Goal: Register for event/course

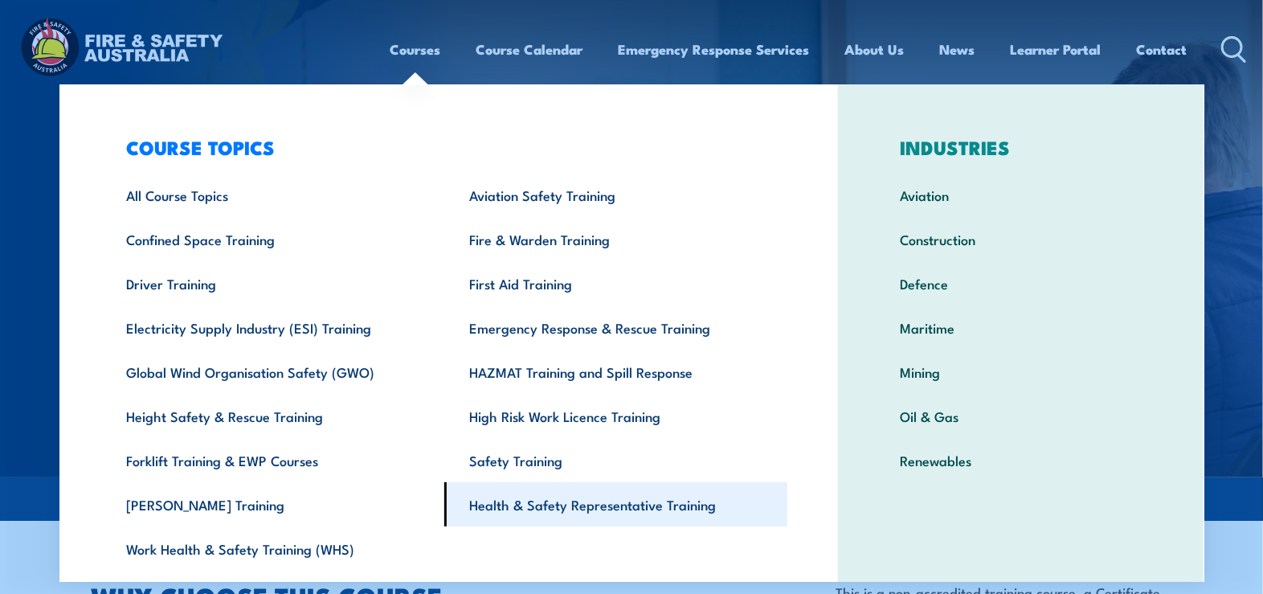
click at [586, 508] on link "Health & Safety Representative Training" at bounding box center [615, 504] width 343 height 44
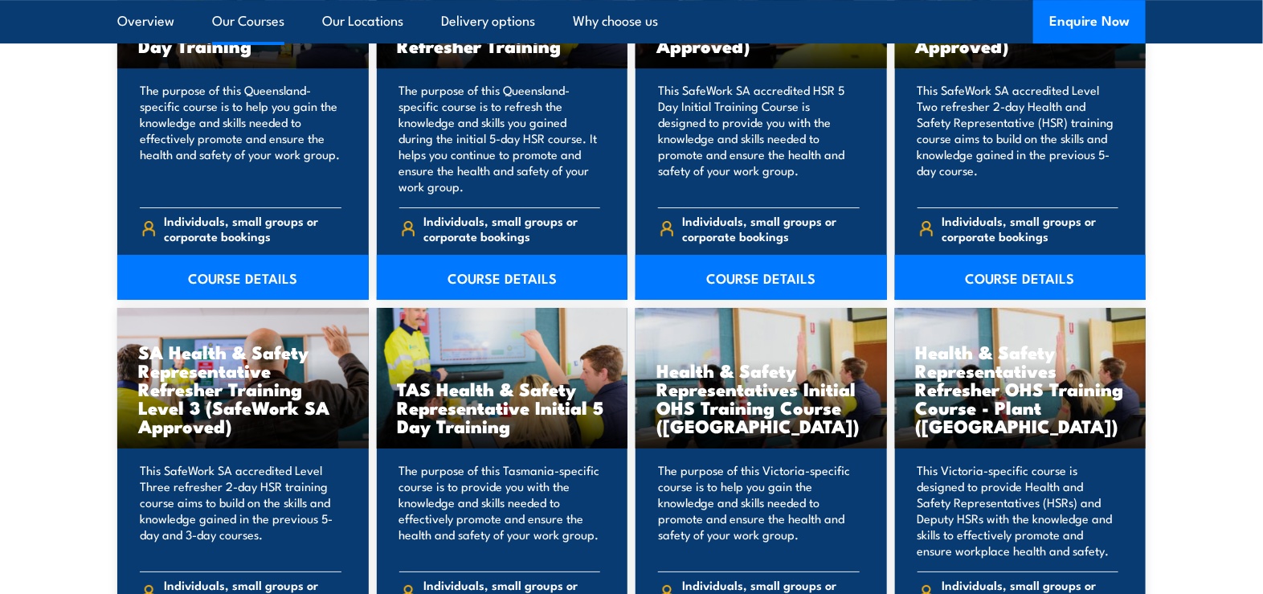
scroll to position [2250, 0]
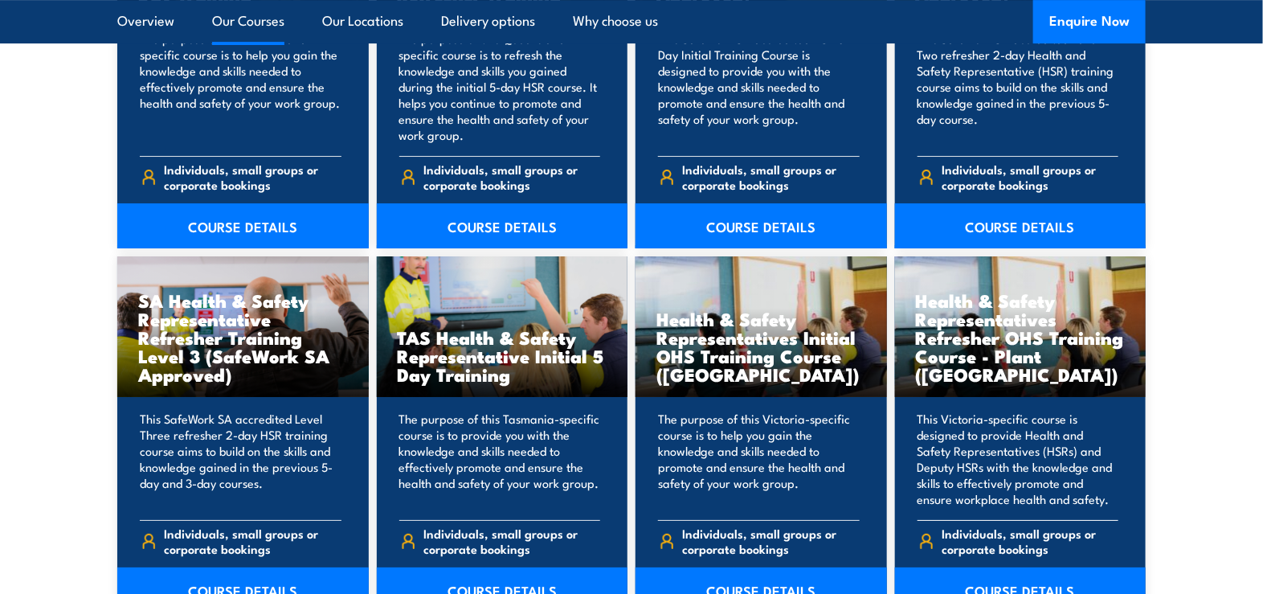
click at [1014, 358] on h3 "Health & Safety Representatives Refresher OHS Training Course - Plant (VIC)" at bounding box center [1021, 337] width 210 height 92
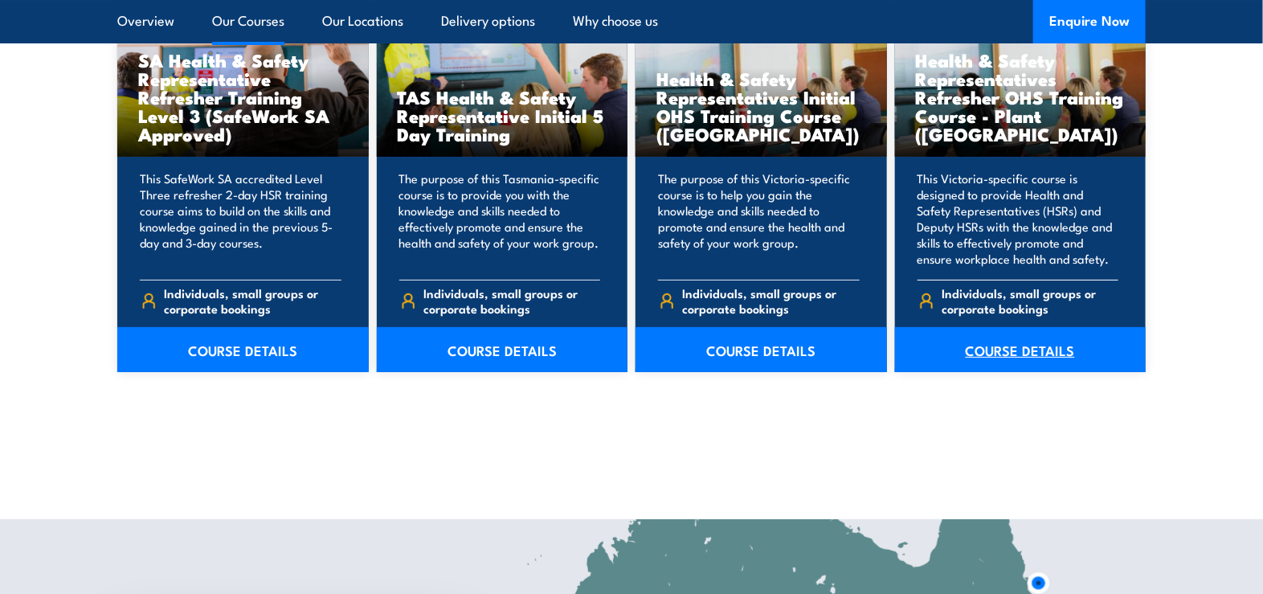
click at [1018, 353] on link "COURSE DETAILS" at bounding box center [1020, 349] width 251 height 45
